Goal: Task Accomplishment & Management: Use online tool/utility

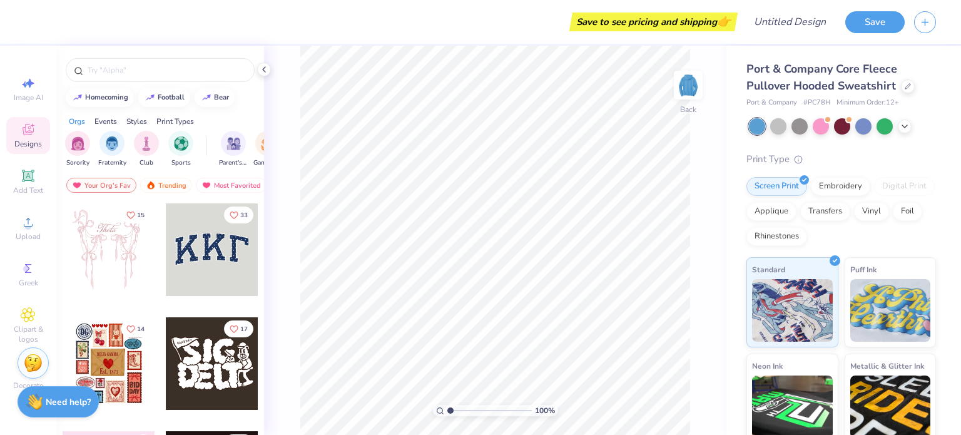
click at [115, 364] on div at bounding box center [109, 363] width 93 height 93
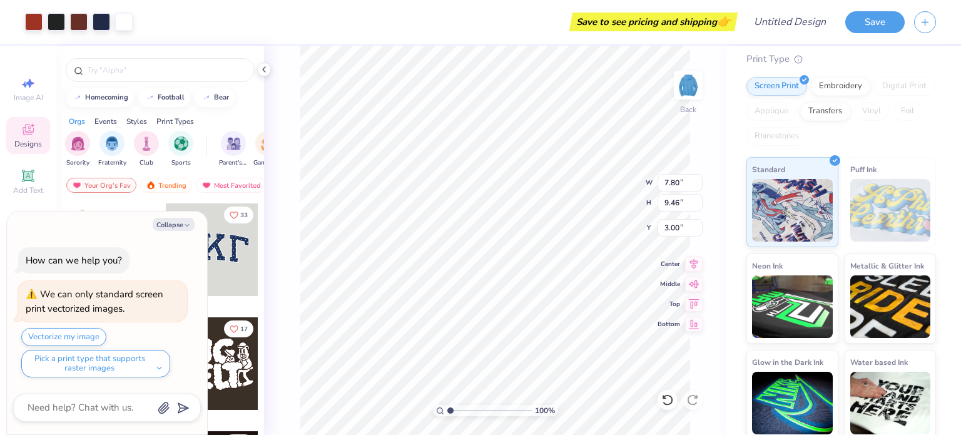
scroll to position [105, 0]
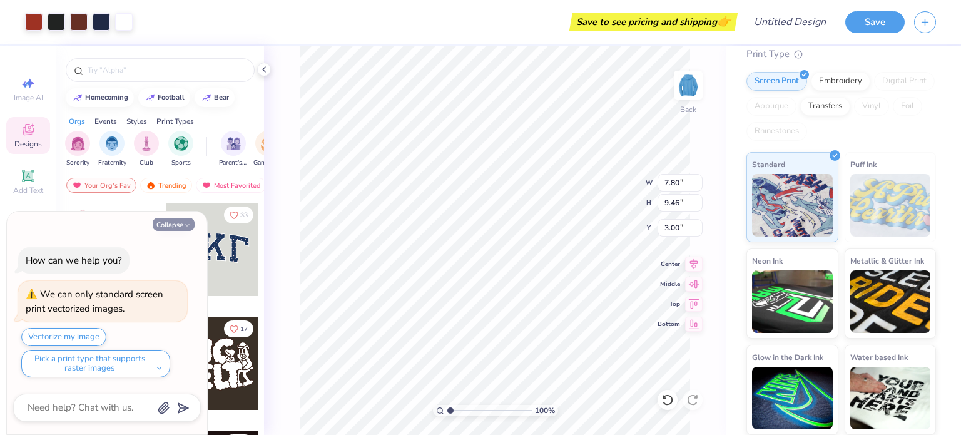
click at [174, 225] on button "Collapse" at bounding box center [174, 224] width 42 height 13
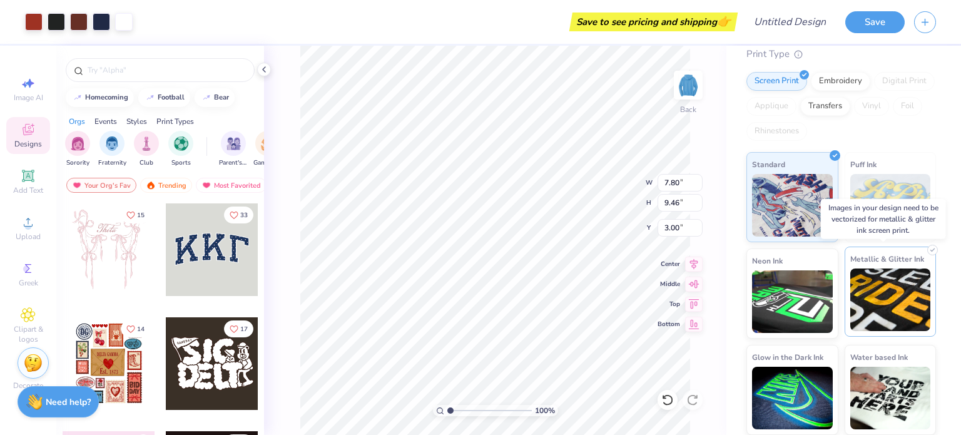
scroll to position [0, 0]
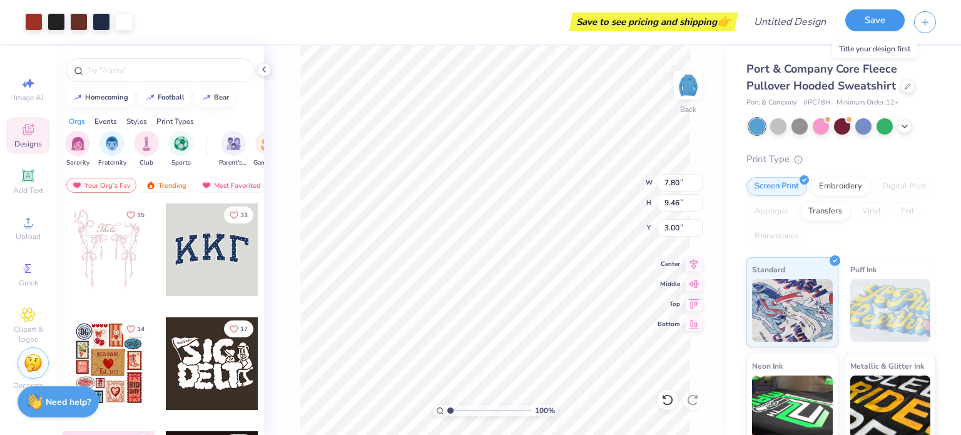
click at [885, 27] on button "Save" at bounding box center [874, 20] width 59 height 22
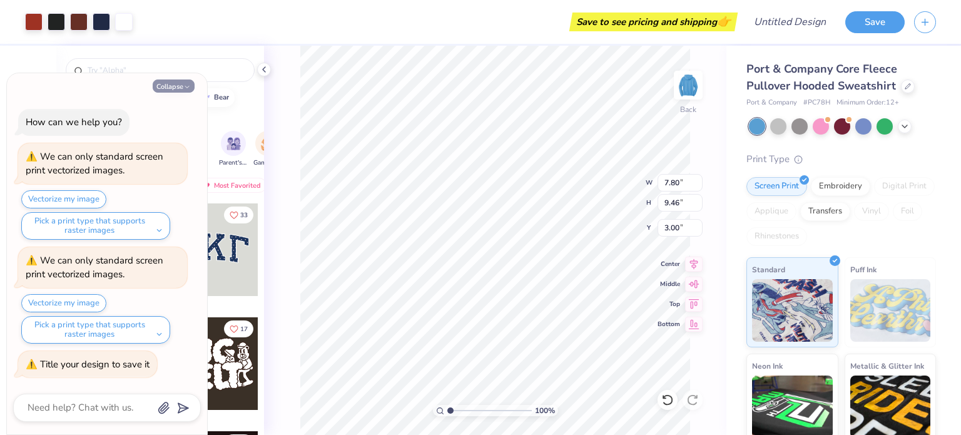
click at [167, 89] on button "Collapse" at bounding box center [174, 85] width 42 height 13
type textarea "x"
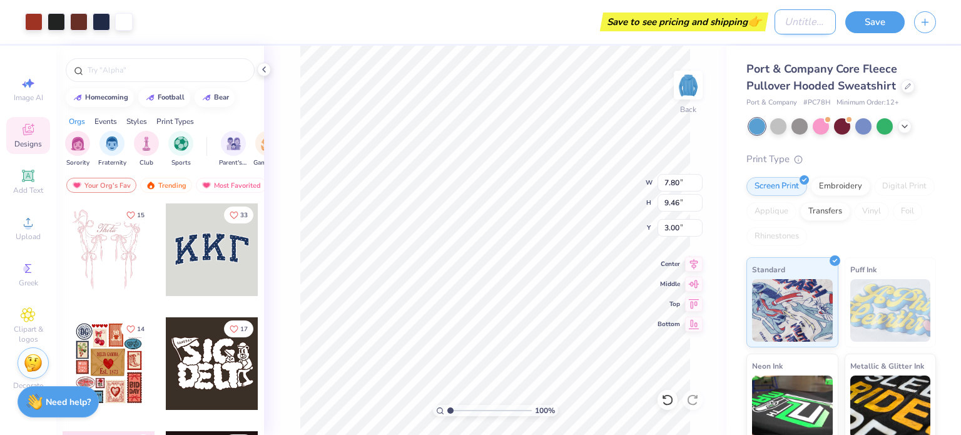
click at [799, 29] on input "Design Title" at bounding box center [805, 21] width 61 height 25
type input "test"
click at [872, 26] on button "Save" at bounding box center [874, 20] width 59 height 22
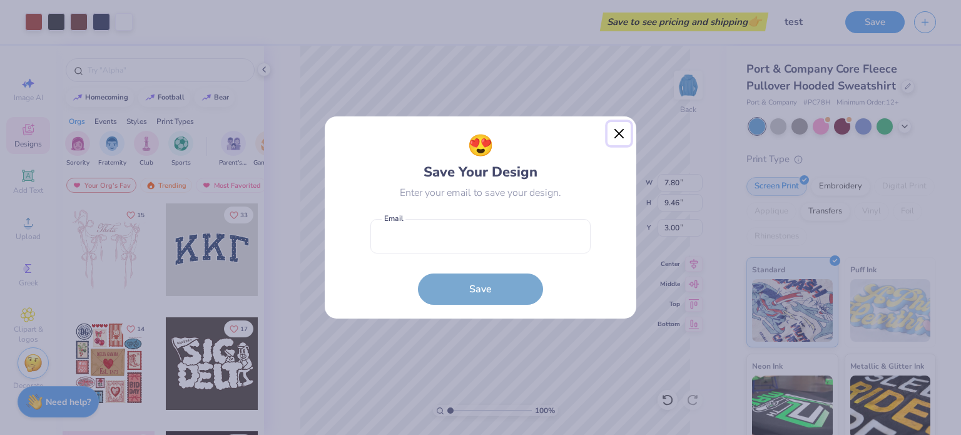
click at [620, 126] on button "Close" at bounding box center [620, 134] width 24 height 24
